Goal: Transaction & Acquisition: Book appointment/travel/reservation

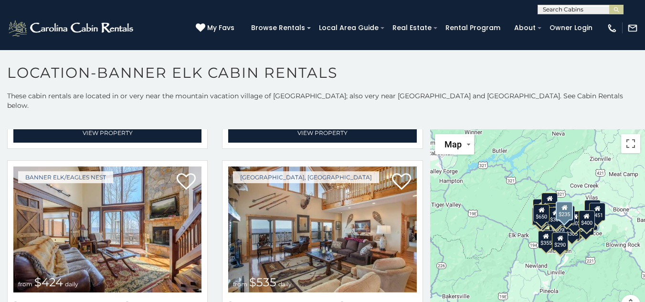
scroll to position [1075, 0]
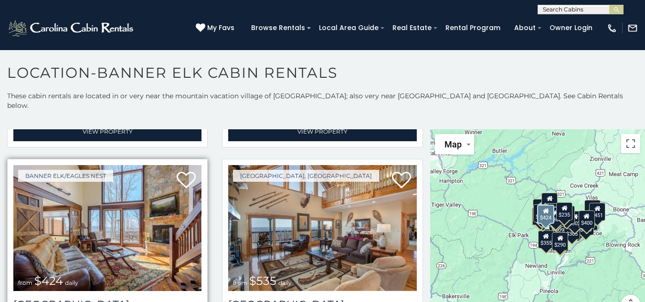
click at [106, 218] on img at bounding box center [107, 228] width 188 height 126
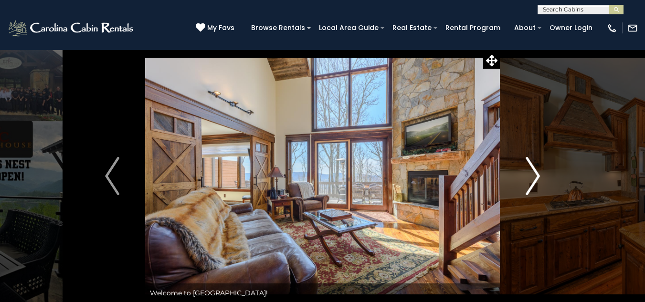
click at [532, 181] on img "Next" at bounding box center [533, 176] width 14 height 38
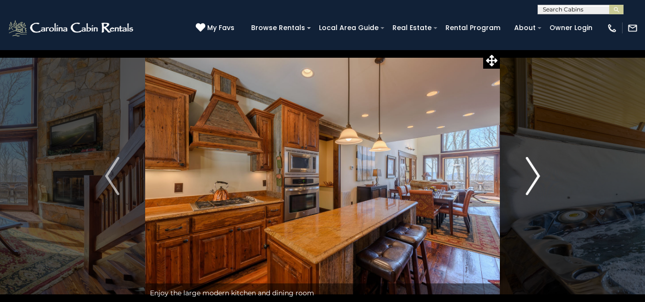
click at [532, 181] on img "Next" at bounding box center [533, 176] width 14 height 38
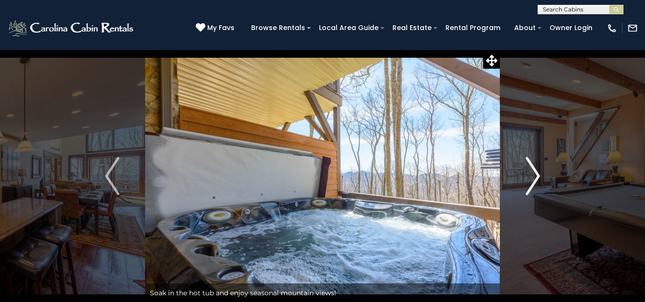
click at [523, 181] on button "Next" at bounding box center [533, 176] width 66 height 253
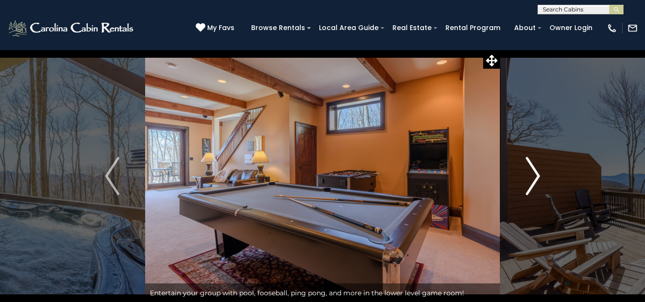
click at [531, 178] on img "Next" at bounding box center [533, 176] width 14 height 38
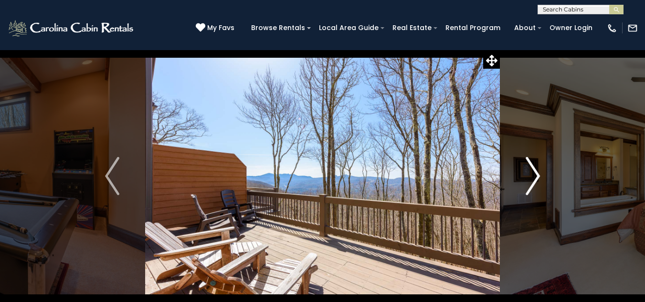
click at [531, 178] on img "Next" at bounding box center [533, 176] width 14 height 38
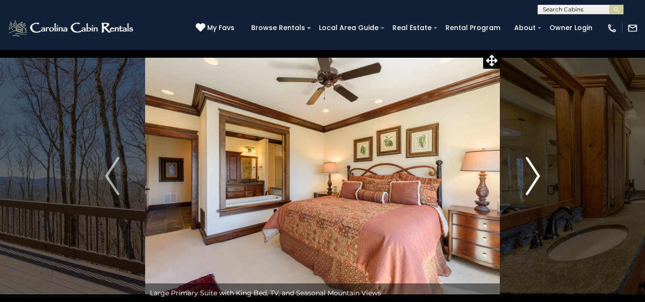
click at [534, 180] on img "Next" at bounding box center [533, 176] width 14 height 38
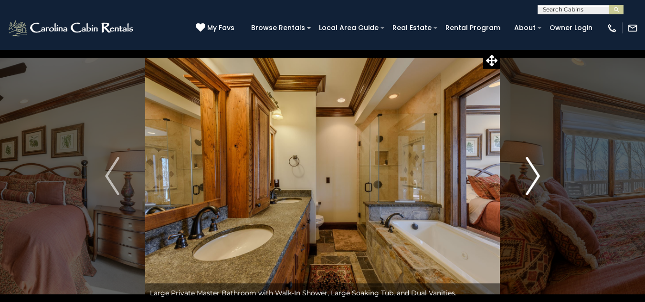
click at [534, 180] on img "Next" at bounding box center [533, 176] width 14 height 38
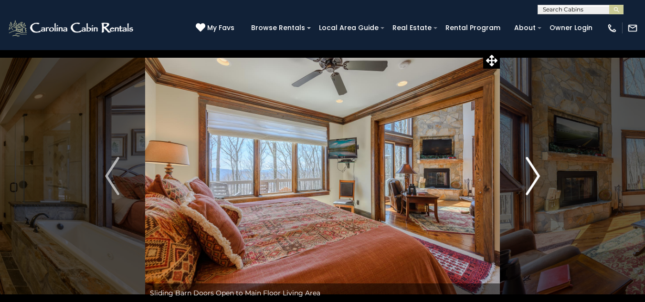
click at [534, 180] on img "Next" at bounding box center [533, 176] width 14 height 38
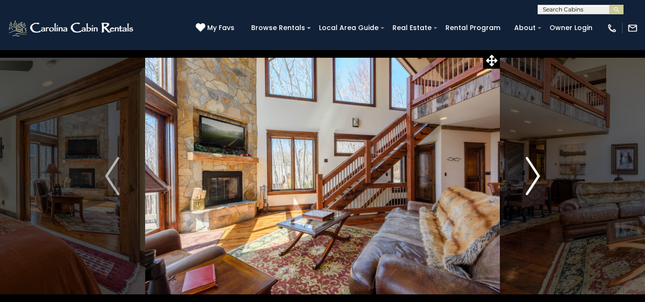
click at [538, 183] on img "Next" at bounding box center [533, 176] width 14 height 38
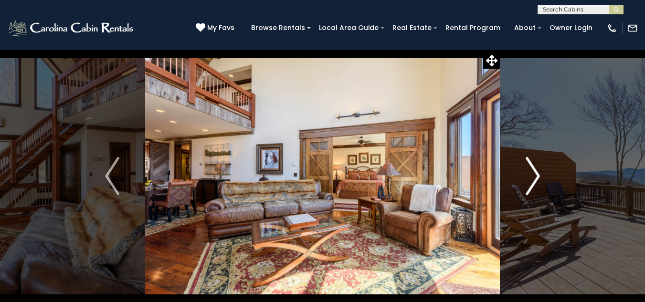
click at [535, 181] on img "Next" at bounding box center [533, 176] width 14 height 38
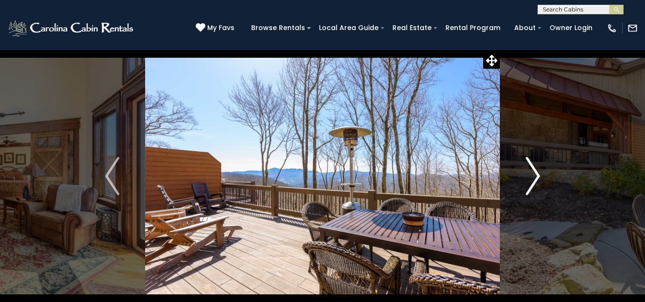
click at [539, 175] on img "Next" at bounding box center [533, 176] width 14 height 38
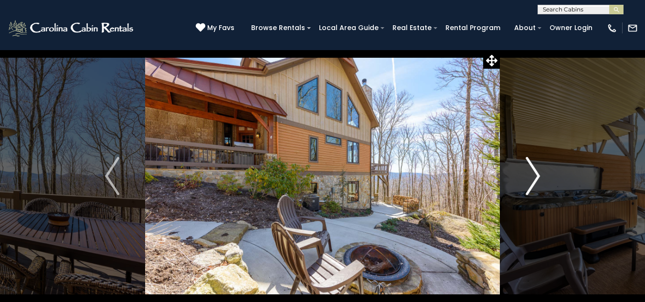
click at [531, 180] on img "Next" at bounding box center [533, 176] width 14 height 38
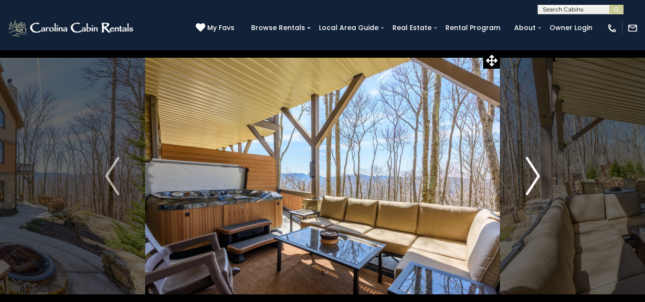
click at [531, 180] on img "Next" at bounding box center [533, 176] width 14 height 38
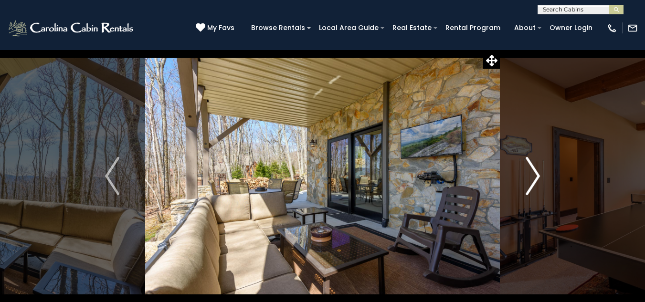
click at [531, 180] on img "Next" at bounding box center [533, 176] width 14 height 38
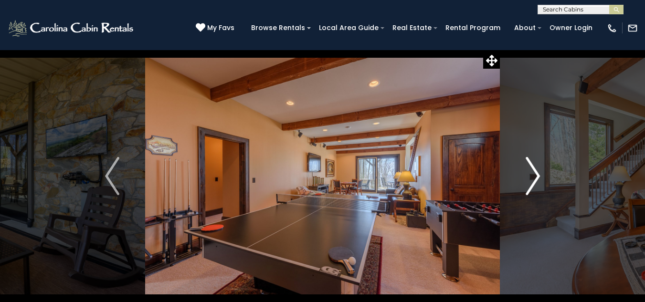
click at [534, 179] on img "Next" at bounding box center [533, 176] width 14 height 38
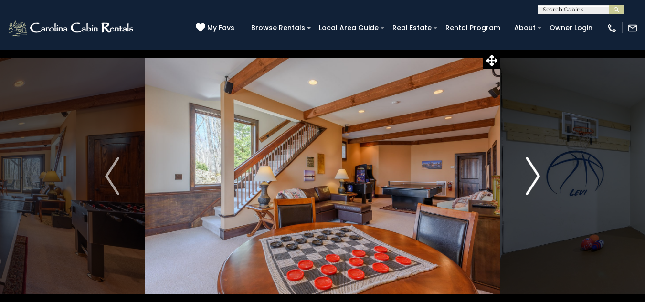
click at [534, 178] on img "Next" at bounding box center [533, 176] width 14 height 38
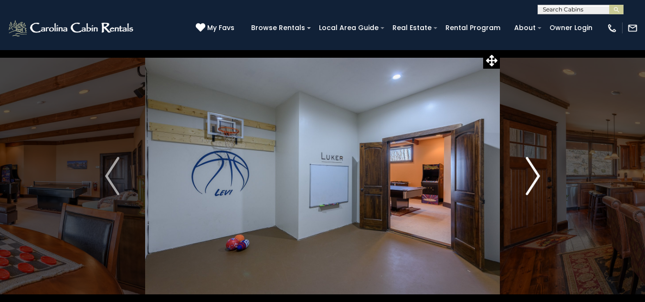
click at [534, 178] on img "Next" at bounding box center [533, 176] width 14 height 38
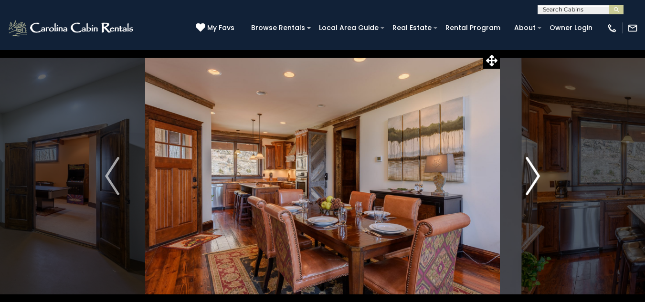
click at [537, 179] on img "Next" at bounding box center [533, 176] width 14 height 38
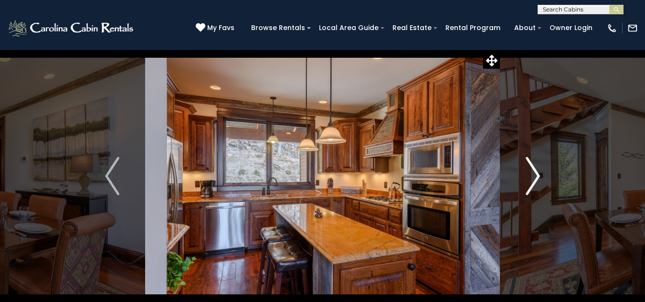
click at [537, 179] on img "Next" at bounding box center [533, 176] width 14 height 38
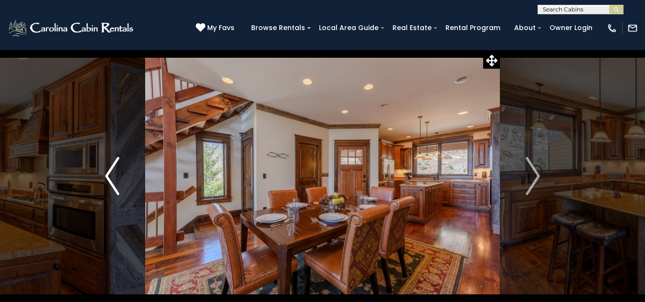
click at [110, 176] on img "Previous" at bounding box center [112, 176] width 14 height 38
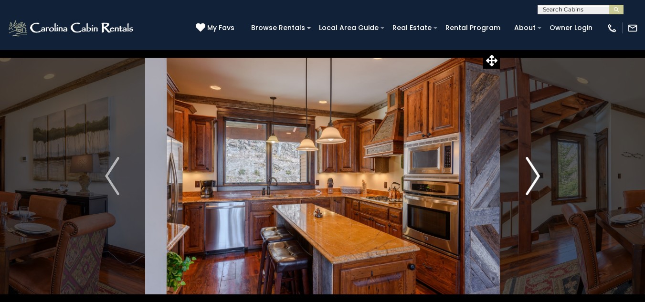
click at [535, 179] on img "Next" at bounding box center [533, 176] width 14 height 38
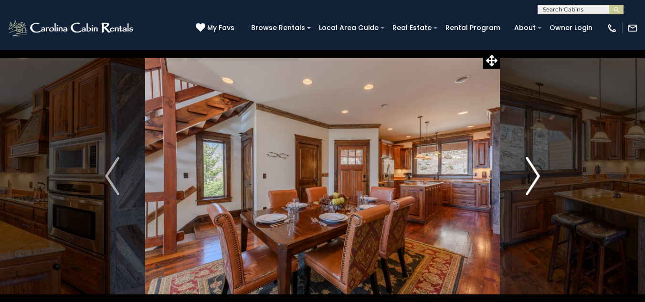
click at [535, 179] on img "Next" at bounding box center [533, 176] width 14 height 38
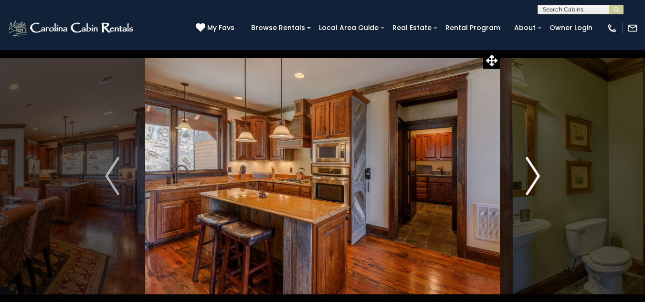
click at [535, 179] on img "Next" at bounding box center [533, 176] width 14 height 38
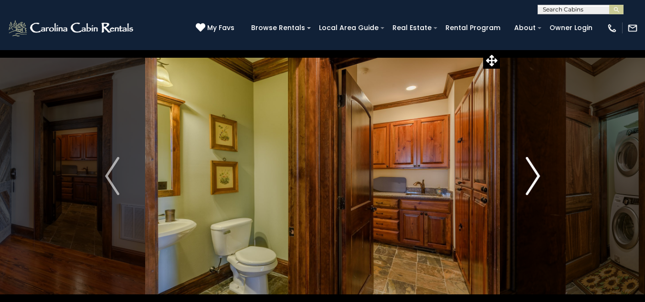
click at [535, 179] on img "Next" at bounding box center [533, 176] width 14 height 38
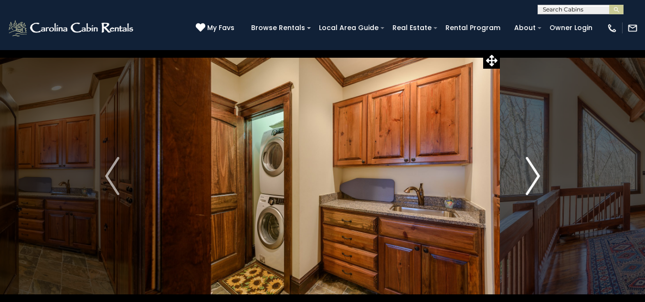
click at [532, 181] on img "Next" at bounding box center [533, 176] width 14 height 38
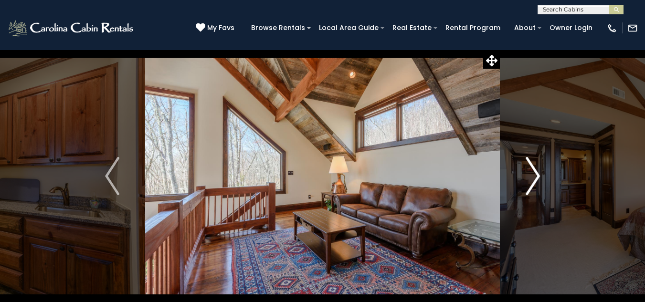
click at [532, 181] on img "Next" at bounding box center [533, 176] width 14 height 38
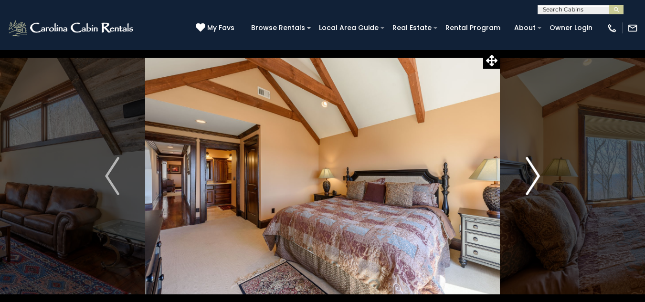
click at [532, 181] on img "Next" at bounding box center [533, 176] width 14 height 38
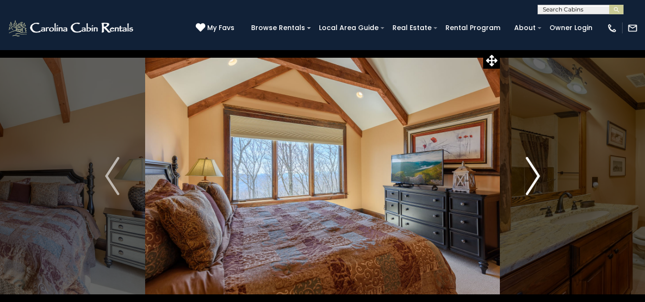
click at [532, 181] on img "Next" at bounding box center [533, 176] width 14 height 38
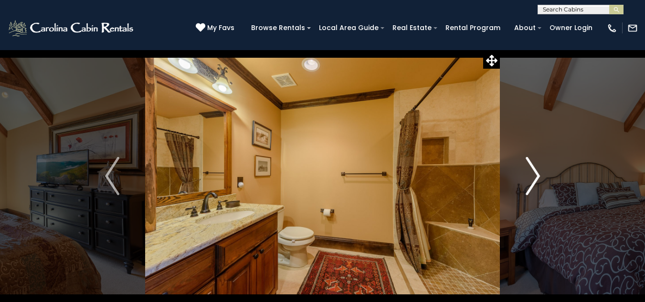
click at [532, 181] on img "Next" at bounding box center [533, 176] width 14 height 38
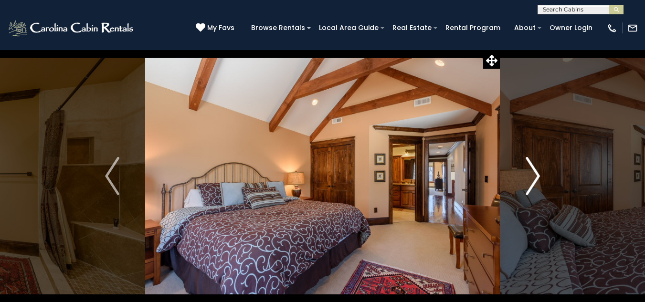
click at [536, 187] on img "Next" at bounding box center [533, 176] width 14 height 38
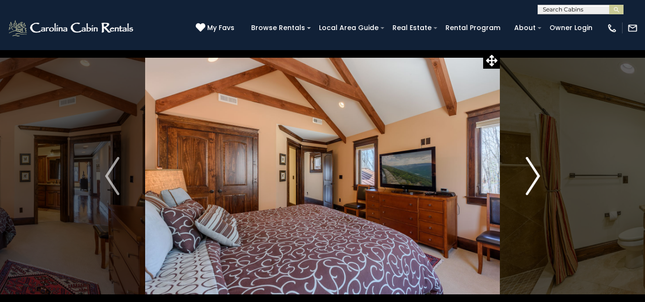
click at [531, 179] on img "Next" at bounding box center [533, 176] width 14 height 38
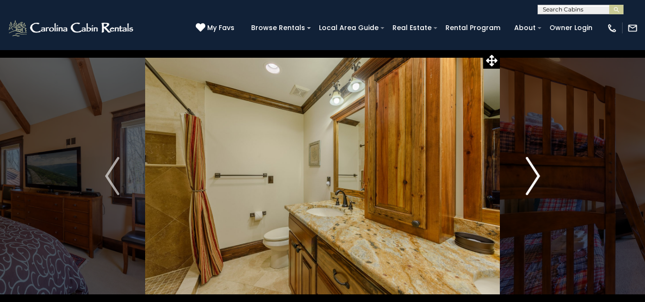
click at [531, 179] on img "Next" at bounding box center [533, 176] width 14 height 38
